Goal: Check status: Check status

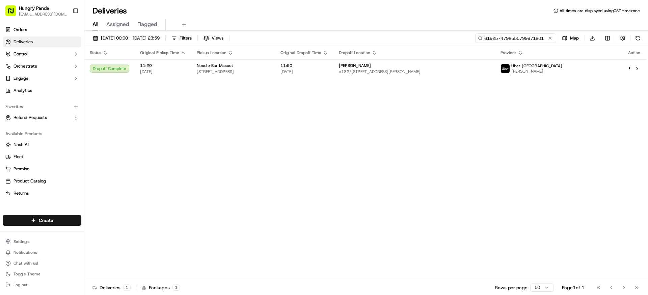
click at [508, 37] on input "6192574798555799971801" at bounding box center [515, 37] width 81 height 9
click at [506, 39] on input "6192574798555799971801" at bounding box center [515, 37] width 81 height 9
paste input "269450685895877158124"
type input "2694506858958771581241"
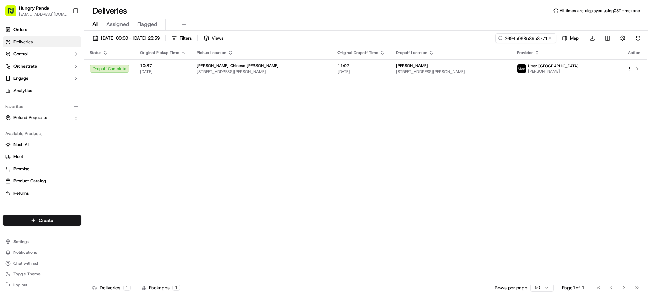
click at [449, 59] on th "Dropoff Location" at bounding box center [450, 52] width 121 height 13
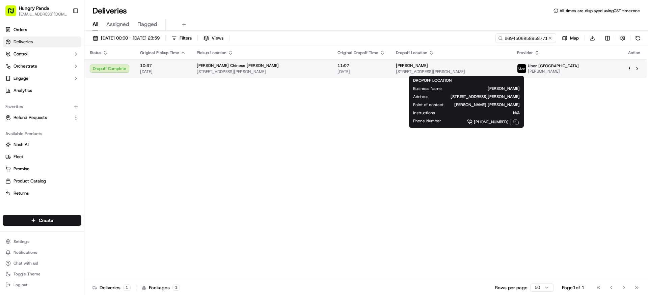
click at [498, 74] on span "[STREET_ADDRESS][PERSON_NAME]" at bounding box center [451, 71] width 110 height 5
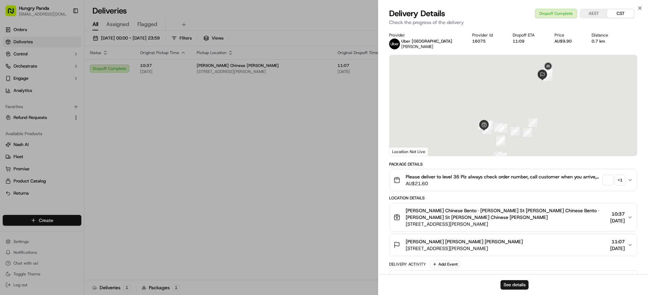
click at [617, 179] on div "+ 1" at bounding box center [619, 179] width 9 height 9
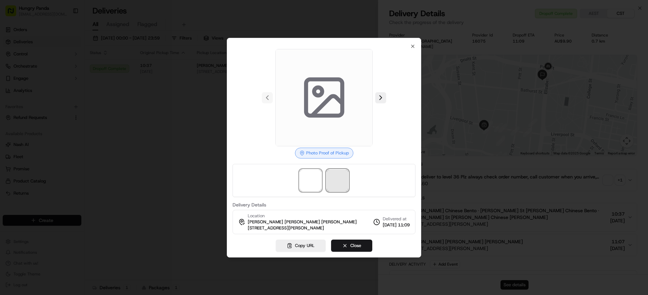
click at [337, 186] on span at bounding box center [338, 180] width 22 height 22
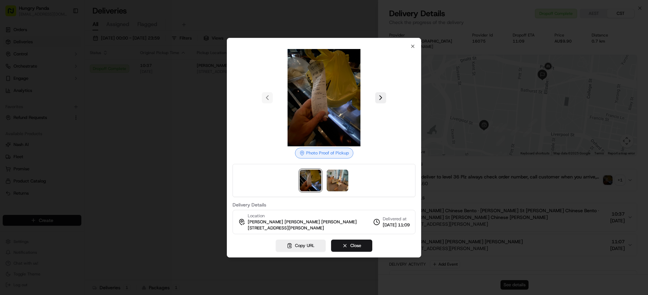
click at [164, 65] on div at bounding box center [324, 147] width 648 height 295
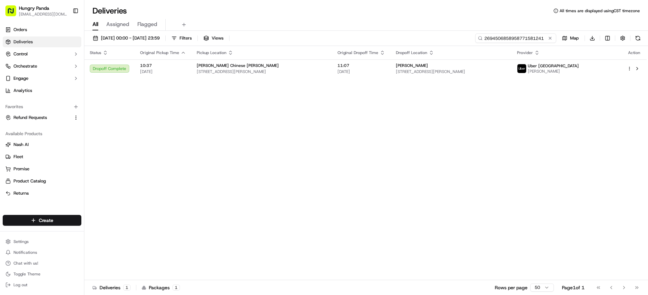
click at [514, 38] on input "2694506858958771581241" at bounding box center [515, 37] width 81 height 9
click at [504, 39] on input "2694506858958771581241" at bounding box center [515, 37] width 81 height 9
paste input "633453047815071960627"
type input "633453047815071960627"
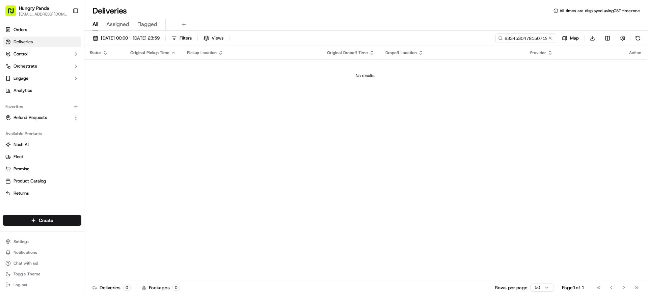
click at [151, 31] on div "[DATE] 00:00 - [DATE] 23:59 Filters Views 633453047815071960627 Map Download St…" at bounding box center [365, 163] width 563 height 265
click at [151, 34] on button "[DATE] 00:00 - [DATE] 23:59" at bounding box center [126, 37] width 73 height 9
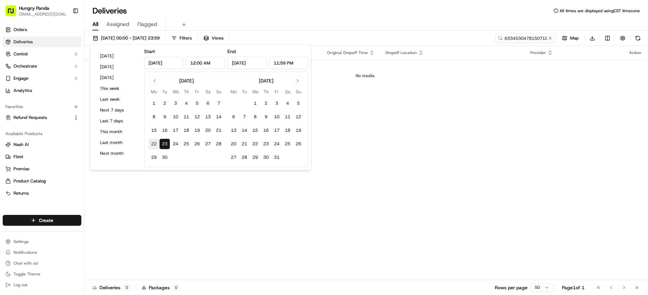
click at [157, 142] on button "22" at bounding box center [153, 143] width 11 height 11
type input "[DATE]"
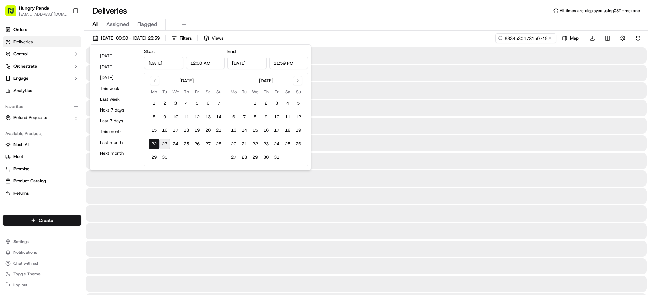
click at [360, 141] on div at bounding box center [366, 143] width 561 height 16
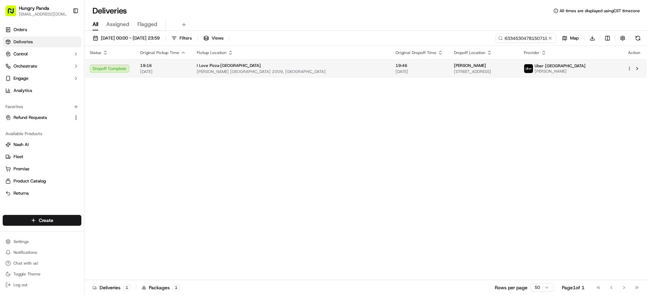
click at [395, 71] on span "[DATE]" at bounding box center [419, 71] width 48 height 5
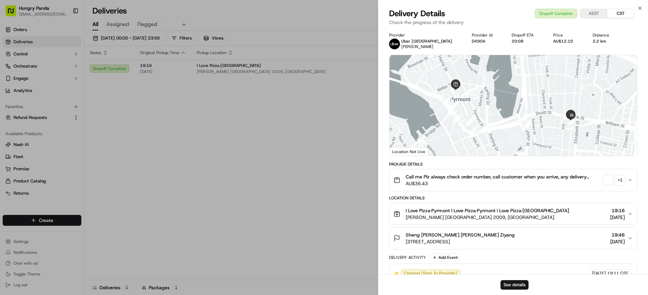
click at [619, 182] on div "+ 1" at bounding box center [619, 179] width 9 height 9
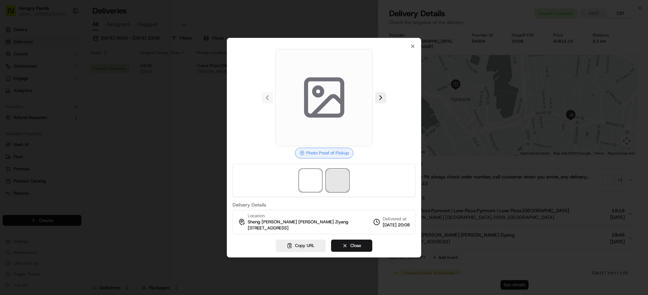
click at [332, 181] on span at bounding box center [338, 180] width 22 height 22
